Goal: Information Seeking & Learning: Learn about a topic

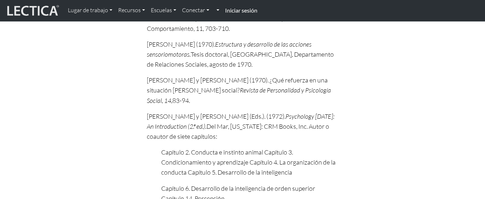
scroll to position [1751, 0]
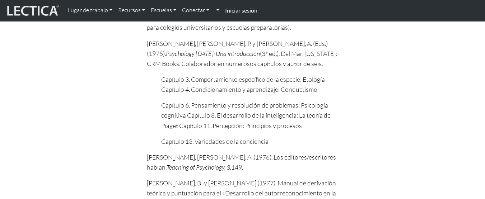
scroll to position [2052, 0]
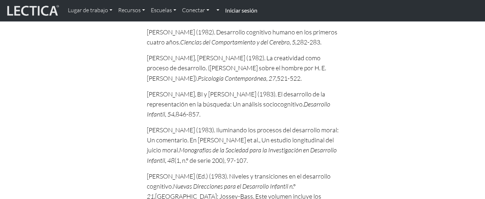
scroll to position [3201, 0]
drag, startPoint x: 147, startPoint y: 132, endPoint x: 336, endPoint y: 153, distance: 190.6
copy p "Fischer, KW y Canfield, RL (1983). La interacción entre la persona y el entorno…"
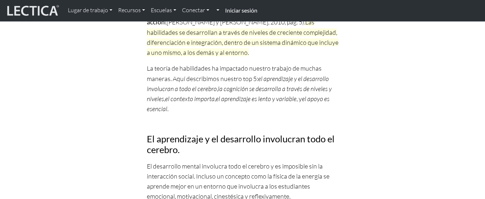
scroll to position [0, 0]
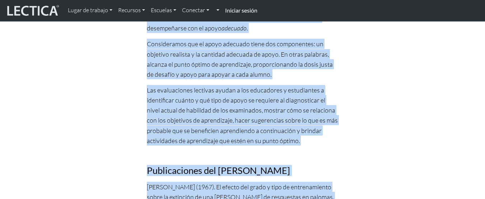
scroll to position [1556, 0]
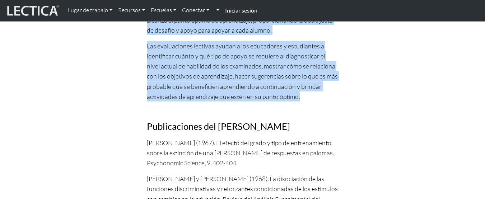
drag, startPoint x: 159, startPoint y: 106, endPoint x: 306, endPoint y: 65, distance: 153.0
copy div "Lo ipsumdo si ametcon adipis, el Se. Doei T. Incidid Ut, labo et doloremagn, al…"
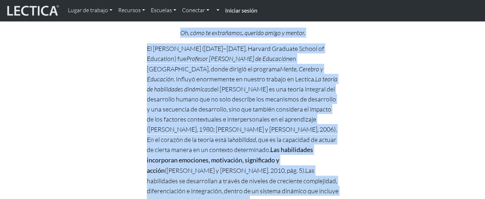
scroll to position [0, 0]
